Goal: Task Accomplishment & Management: Use online tool/utility

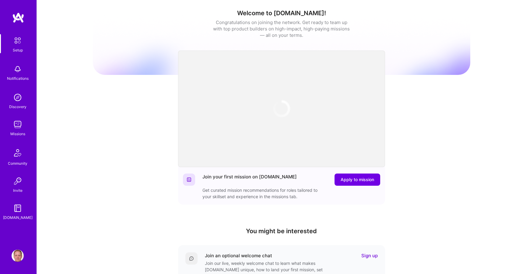
click at [24, 126] on link "Missions" at bounding box center [18, 128] width 38 height 19
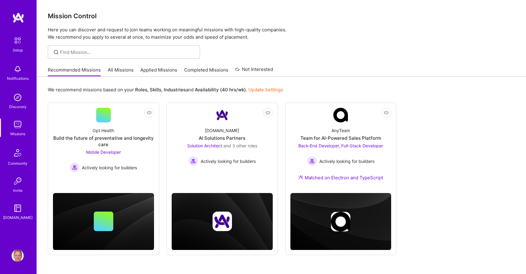
click at [125, 72] on link "All Missions" at bounding box center [121, 72] width 26 height 10
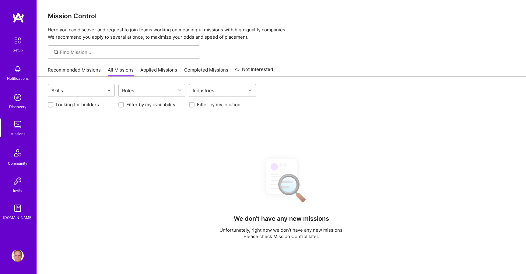
click at [163, 70] on link "Applied Missions" at bounding box center [158, 72] width 37 height 10
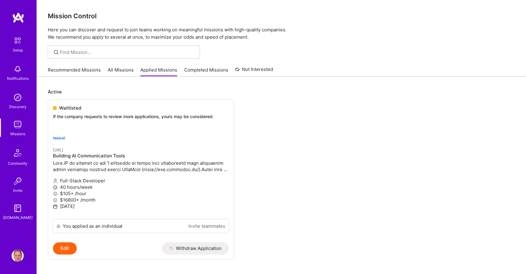
click at [96, 69] on link "Recommended Missions" at bounding box center [74, 72] width 53 height 10
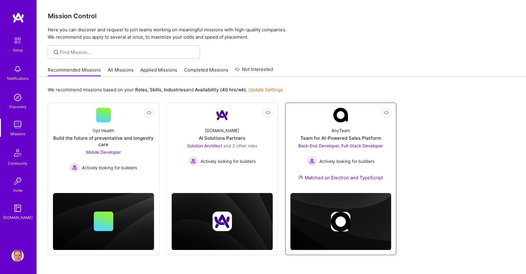
click at [324, 122] on link "Not Interested AnyTeam Team for AI-Powered Sales Platform Back-End Developer, F…" at bounding box center [341, 148] width 101 height 80
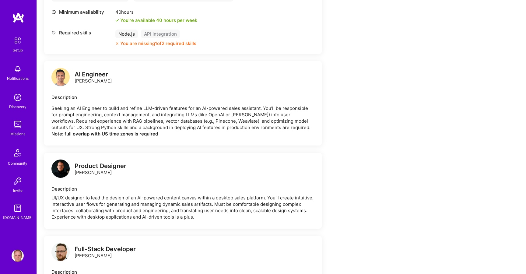
scroll to position [615, 0]
